Goal: Information Seeking & Learning: Learn about a topic

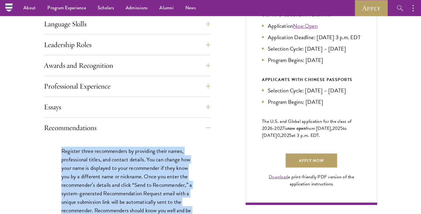
scroll to position [320, 0]
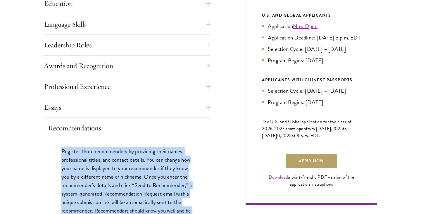
click at [203, 128] on button "Recommendations" at bounding box center [131, 128] width 167 height 14
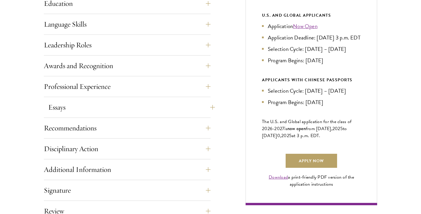
click at [189, 103] on button "Essays" at bounding box center [131, 107] width 167 height 14
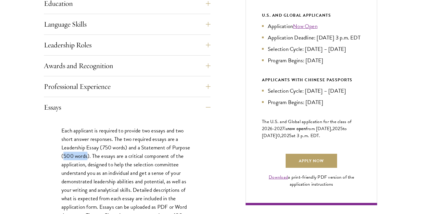
drag, startPoint x: 87, startPoint y: 156, endPoint x: 63, endPoint y: 156, distance: 24.3
click at [63, 156] on p "Each applicant is required to provide two essays and two short answer responses…" at bounding box center [127, 194] width 132 height 136
copy p "500 words"
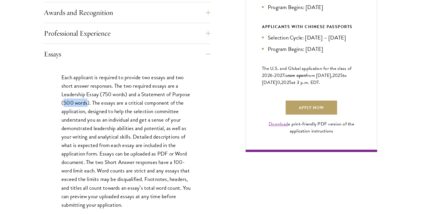
scroll to position [374, 0]
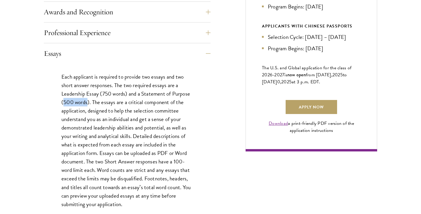
click at [280, 127] on link "Download" at bounding box center [278, 123] width 19 height 7
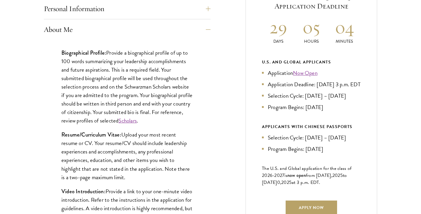
scroll to position [273, 0]
